Goal: Communication & Community: Answer question/provide support

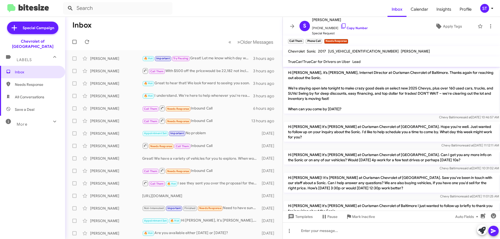
scroll to position [179, 0]
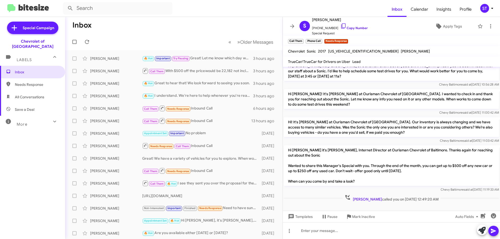
click at [92, 41] on mat-toolbar-row "« Previous » Next Older Messages" at bounding box center [173, 42] width 217 height 17
click at [88, 41] on icon at bounding box center [87, 42] width 4 height 4
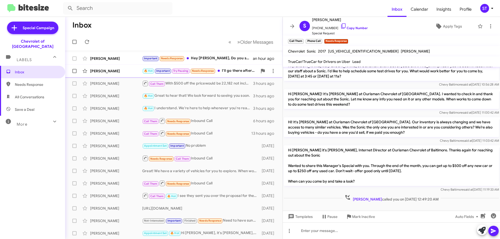
click at [228, 73] on div "🔥 Hot Important Try Pausing Needs Response I'll go there after work...be there …" at bounding box center [199, 71] width 115 height 6
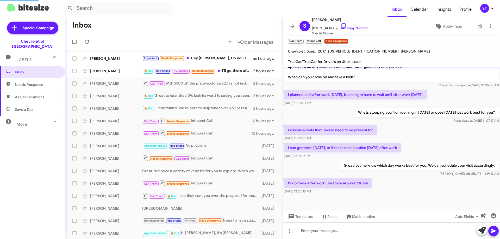
scroll to position [126, 0]
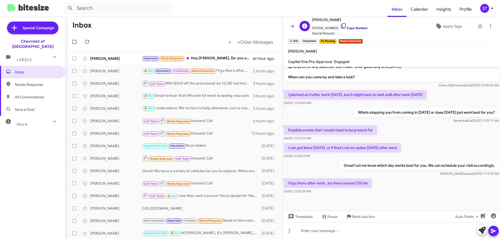
click at [340, 25] on icon at bounding box center [343, 26] width 6 height 6
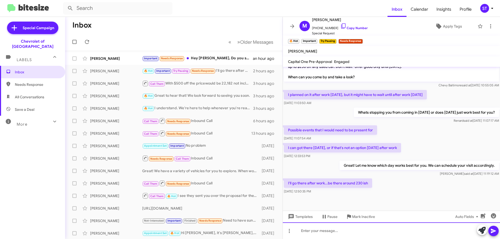
click at [344, 236] on div at bounding box center [391, 230] width 217 height 17
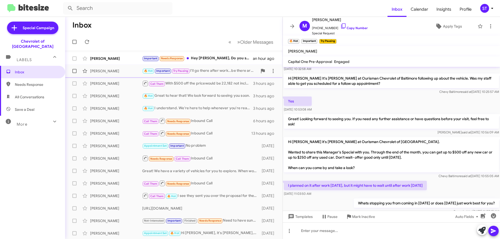
scroll to position [0, 0]
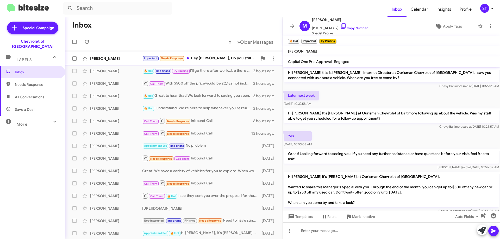
drag, startPoint x: 209, startPoint y: 55, endPoint x: 213, endPoint y: 56, distance: 4.0
click at [209, 55] on div "Important Needs Response Hey [PERSON_NAME], Do you still have a black/black sub…" at bounding box center [199, 58] width 115 height 6
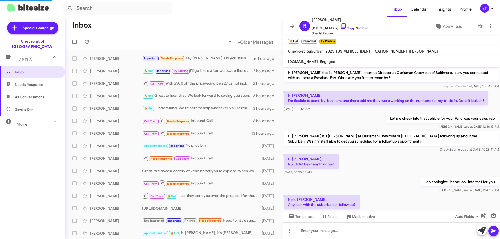
scroll to position [176, 0]
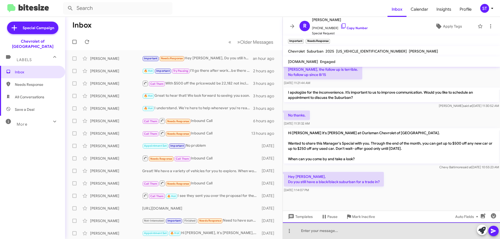
click at [323, 231] on div at bounding box center [391, 230] width 217 height 17
click at [307, 232] on div at bounding box center [391, 230] width 217 height 17
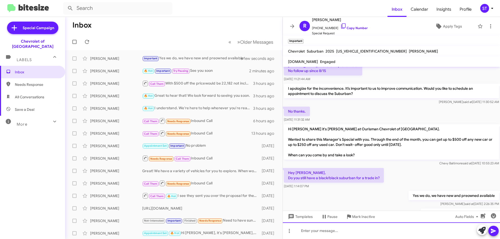
scroll to position [214, 0]
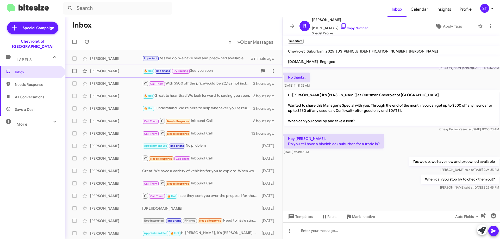
click at [224, 70] on div "🔥 Hot Important Try Pausing See you soon" at bounding box center [199, 71] width 115 height 6
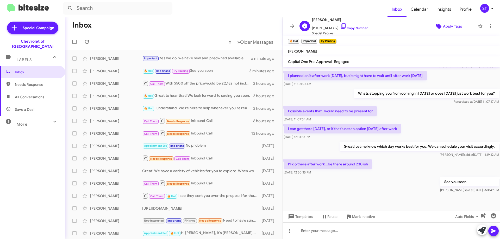
click at [455, 26] on span "Apply Tags" at bounding box center [452, 26] width 19 height 9
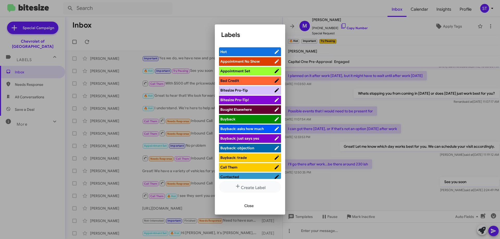
click at [249, 70] on span "Appointment Set" at bounding box center [235, 71] width 30 height 5
click at [249, 209] on span "Close" at bounding box center [248, 205] width 9 height 9
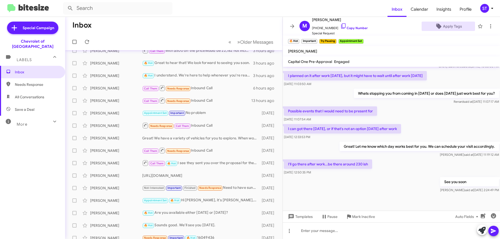
scroll to position [0, 0]
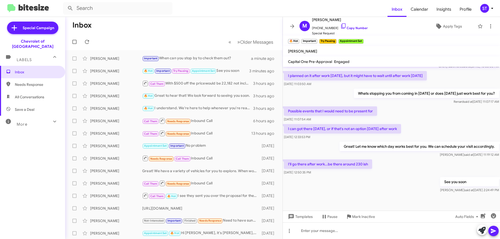
drag, startPoint x: 141, startPoint y: 34, endPoint x: 131, endPoint y: 38, distance: 10.3
click at [141, 34] on mat-toolbar-row "« Previous » Next Older Messages" at bounding box center [173, 42] width 217 height 17
